Goal: Information Seeking & Learning: Learn about a topic

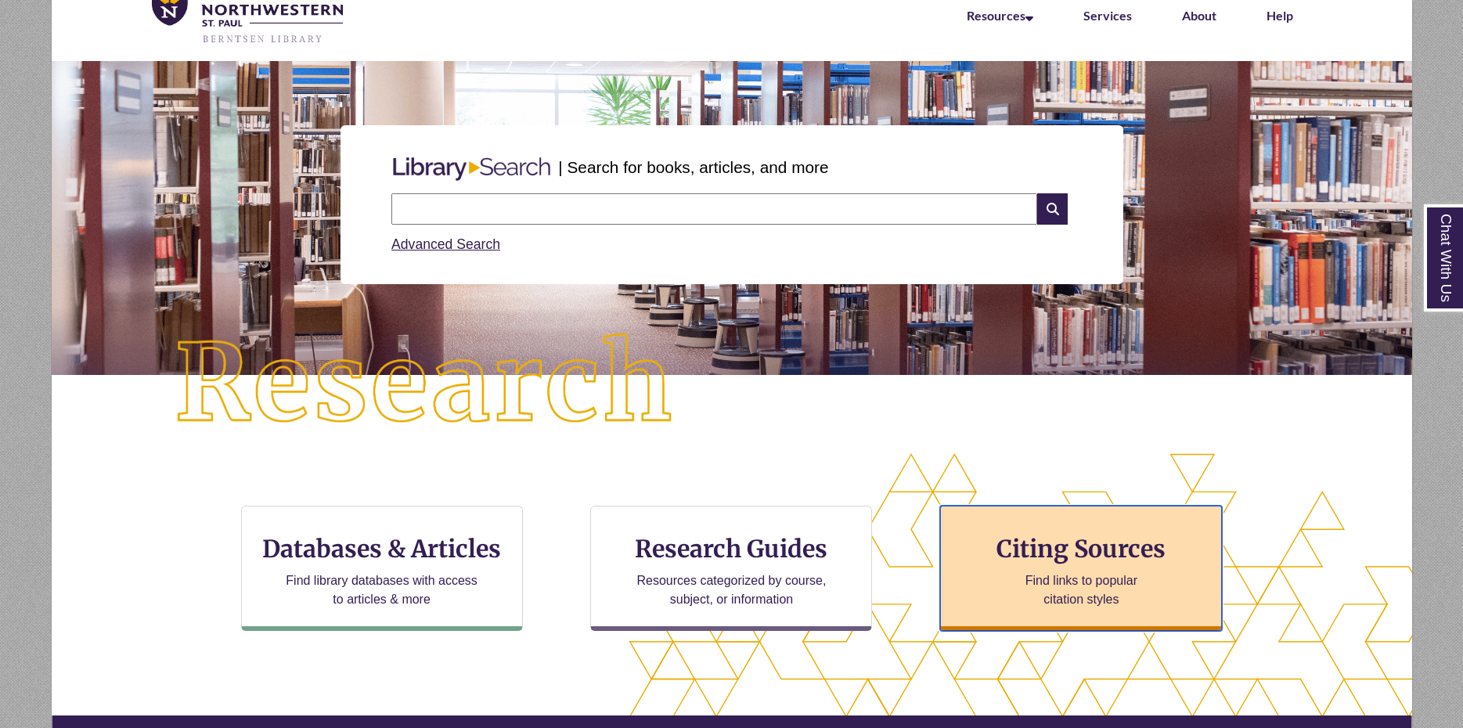
click at [1079, 566] on div "Citing Sources Find links to popular citation styles" at bounding box center [1081, 568] width 282 height 125
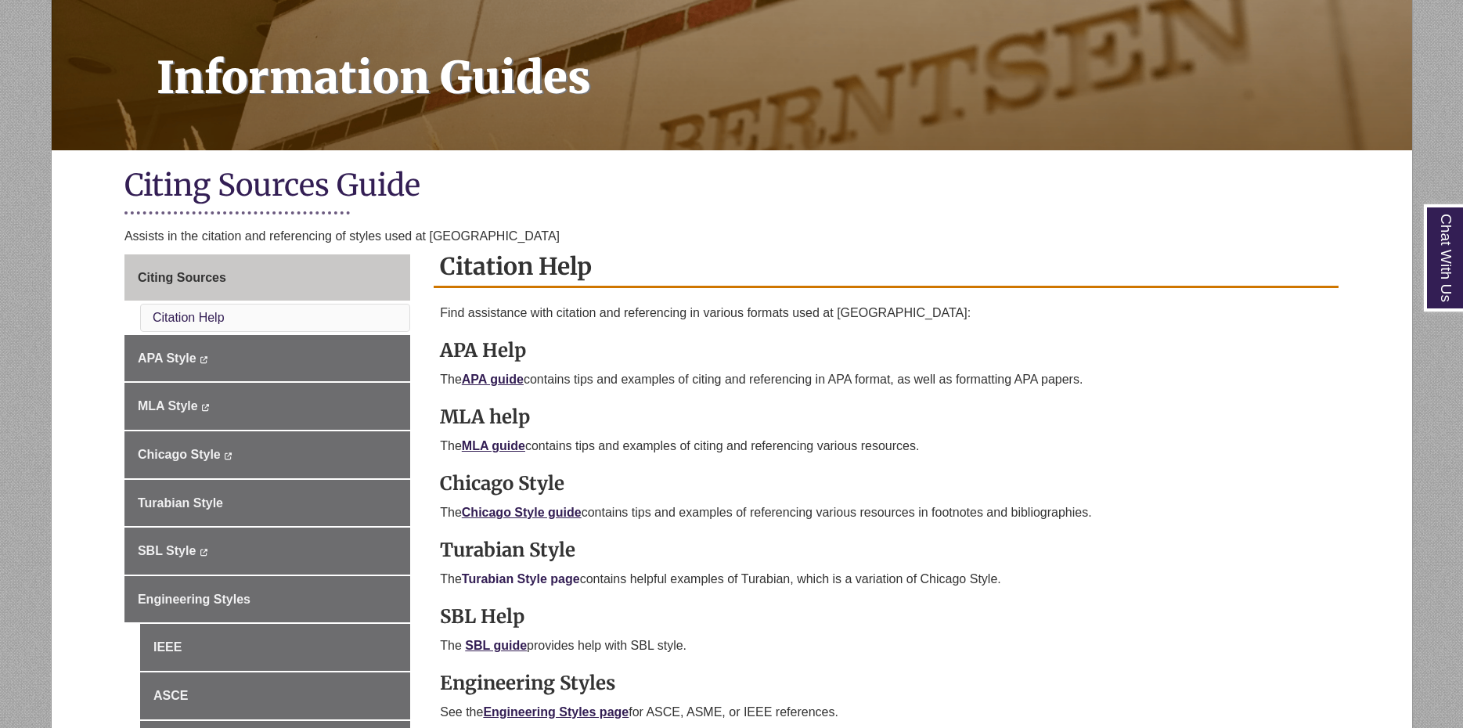
scroll to position [235, 0]
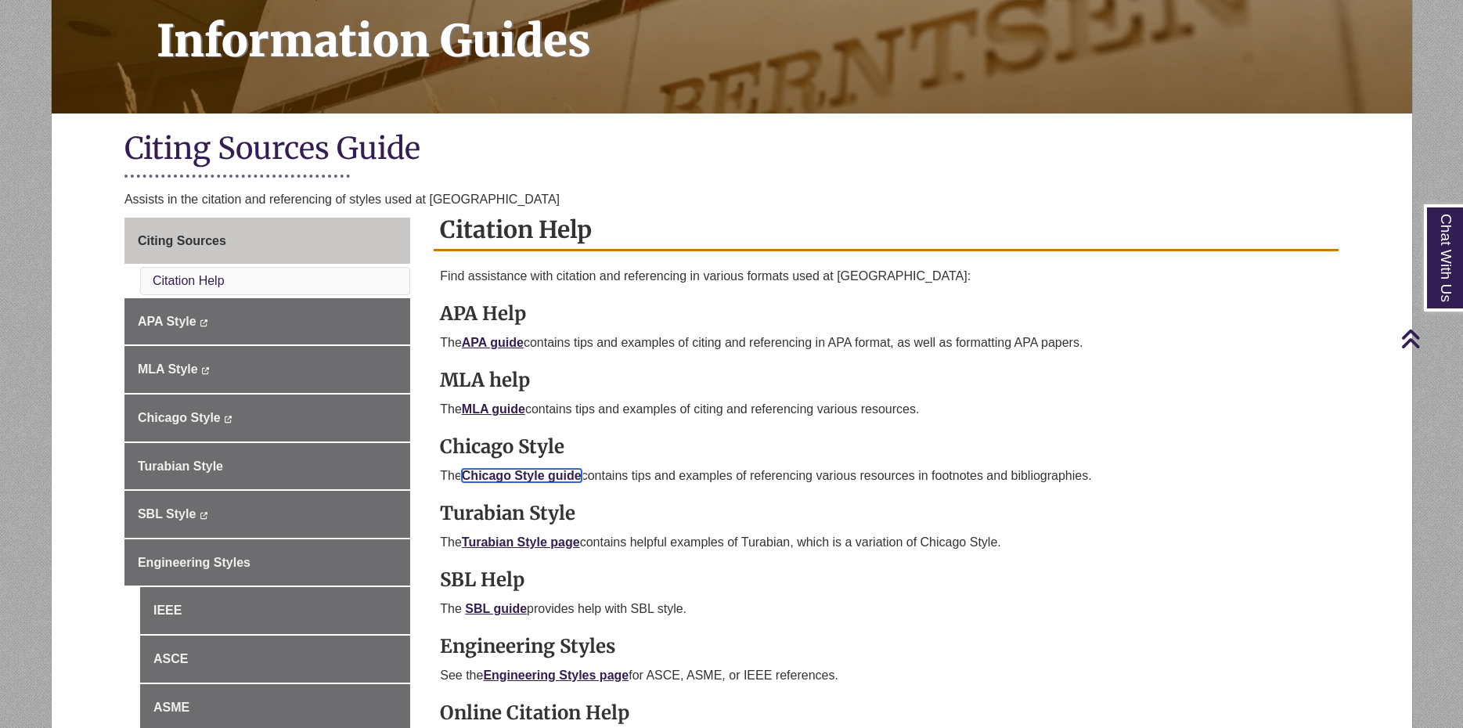
click at [501, 477] on link "Chicago Style guide" at bounding box center [522, 475] width 120 height 13
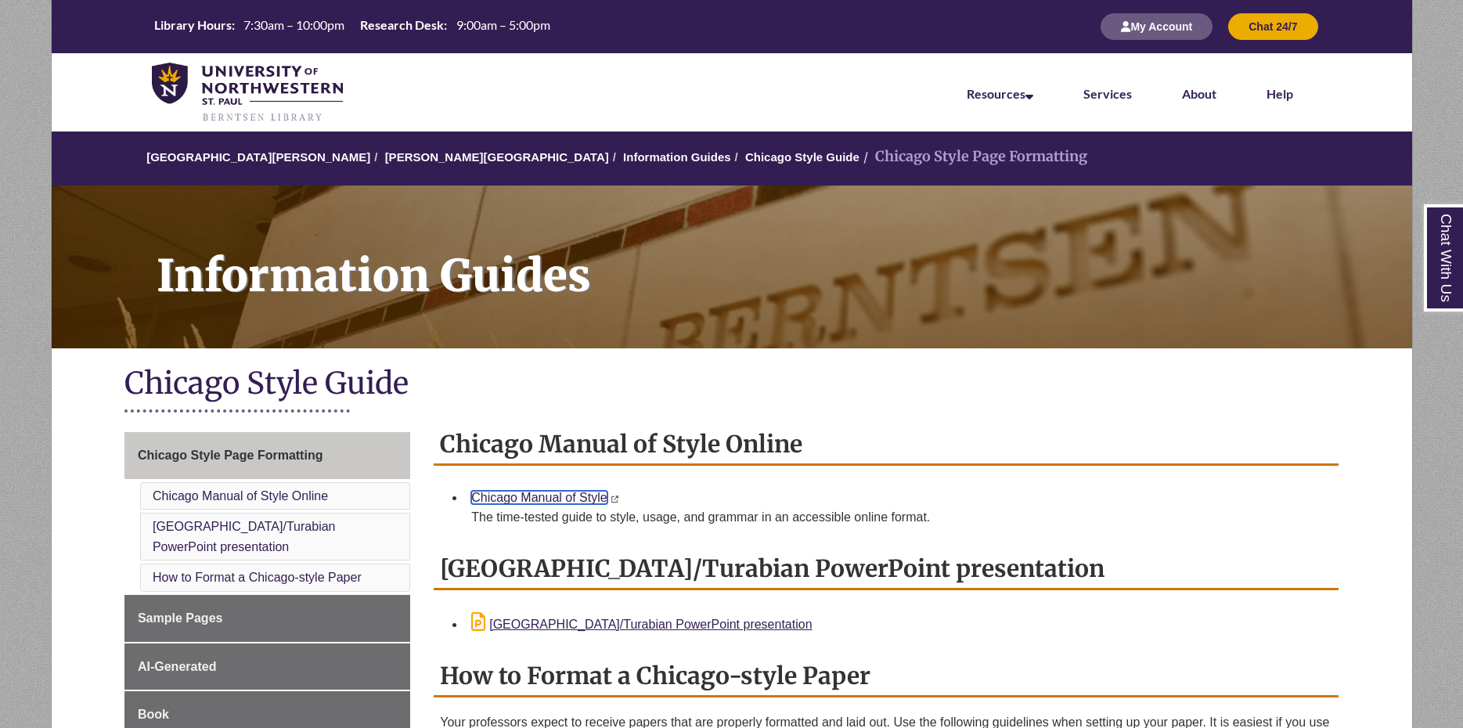
click at [583, 496] on link "Chicago Manual of Style" at bounding box center [538, 497] width 135 height 13
